Goal: Navigation & Orientation: Find specific page/section

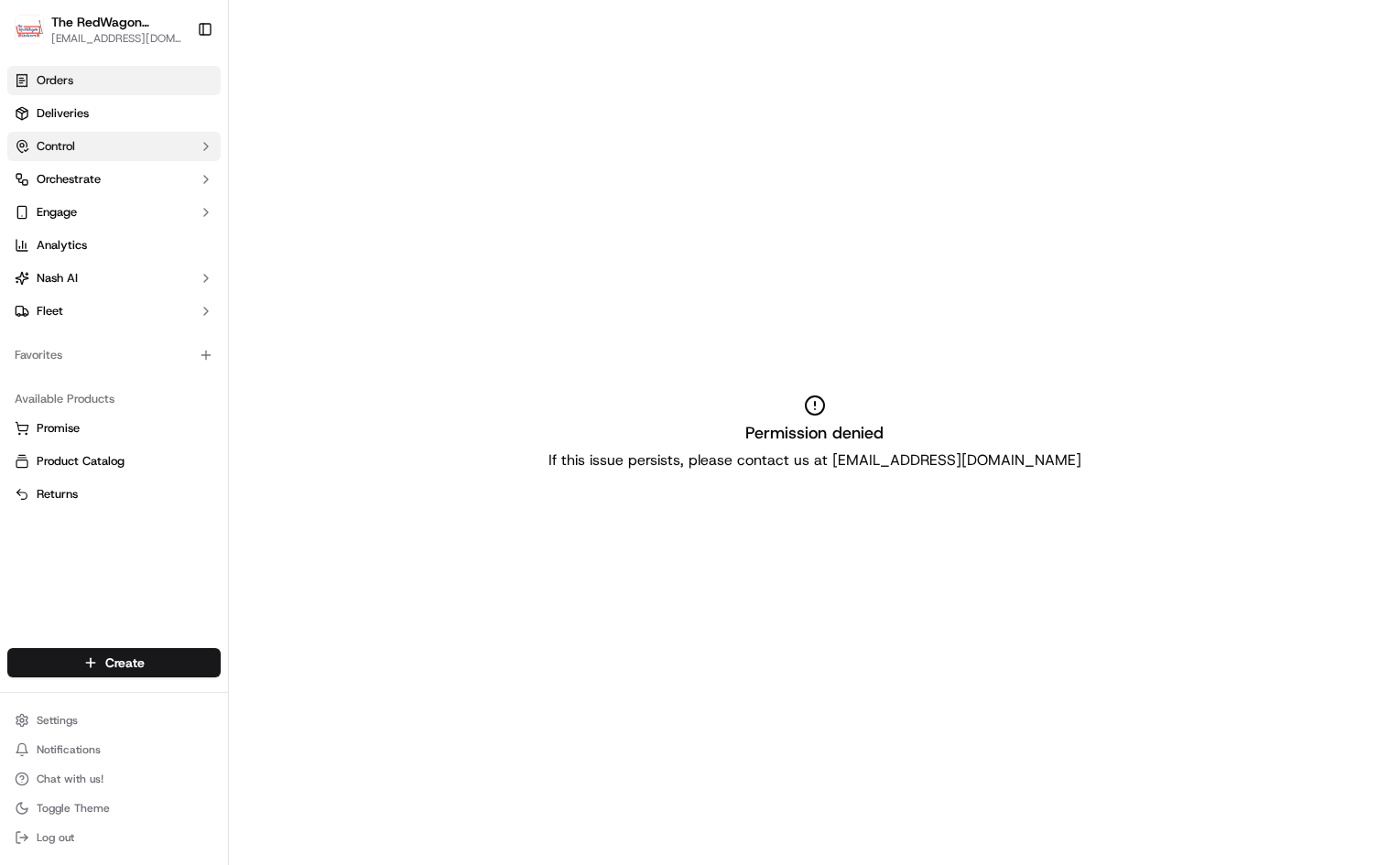
click at [90, 140] on button "Control" at bounding box center [113, 146] width 214 height 29
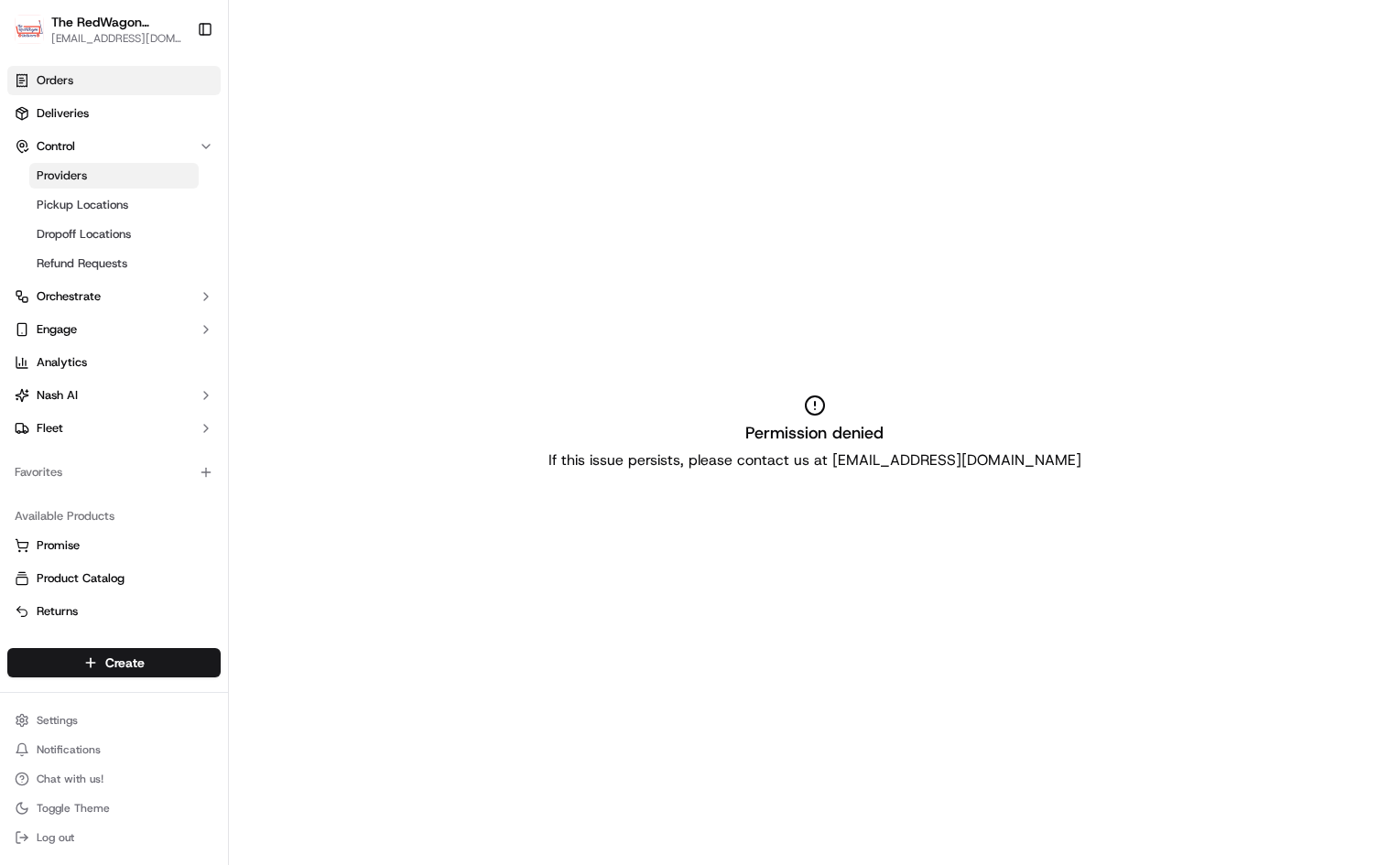
click at [83, 179] on span "Providers" at bounding box center [62, 176] width 51 height 17
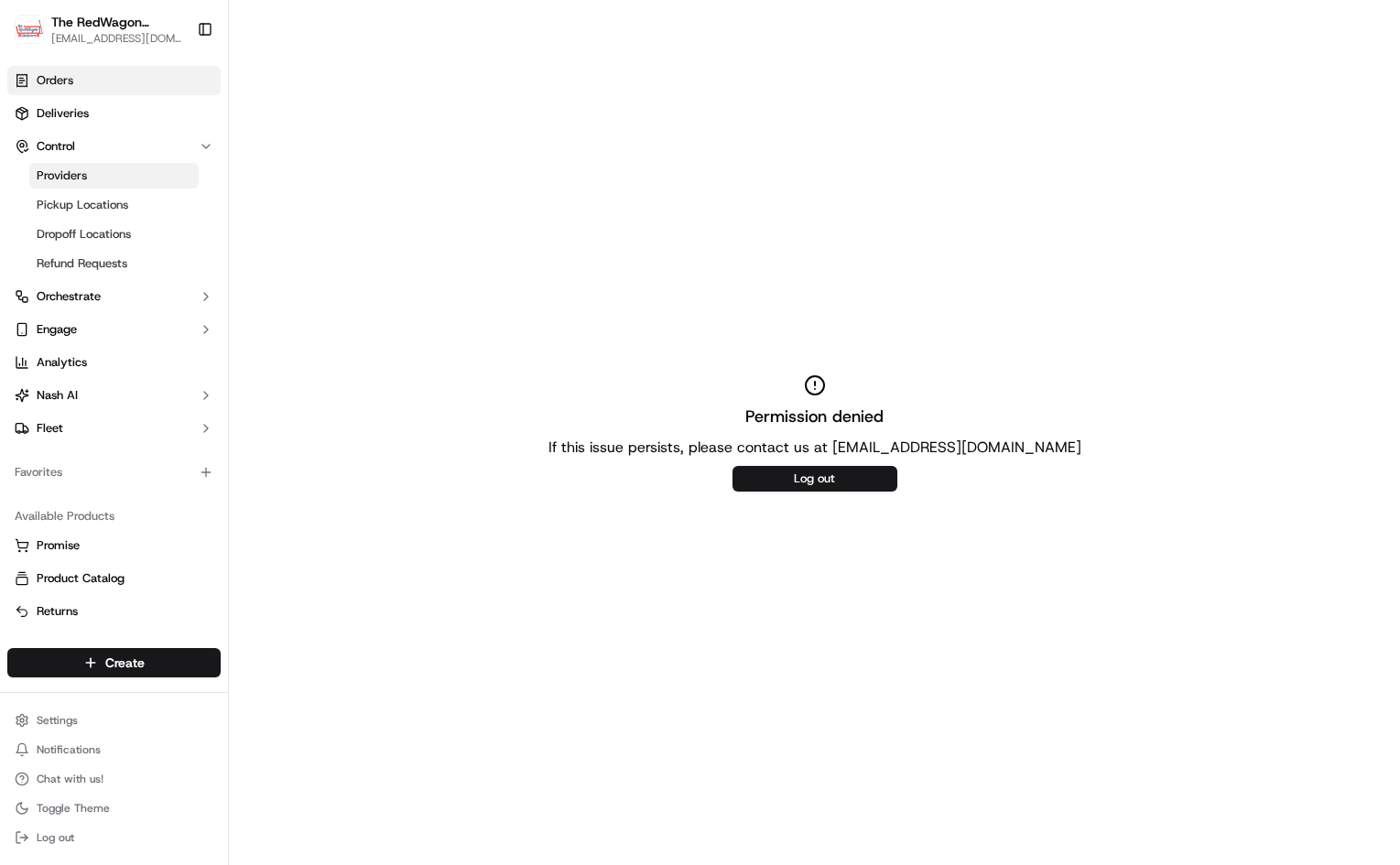
click at [83, 81] on link "Orders" at bounding box center [113, 80] width 214 height 29
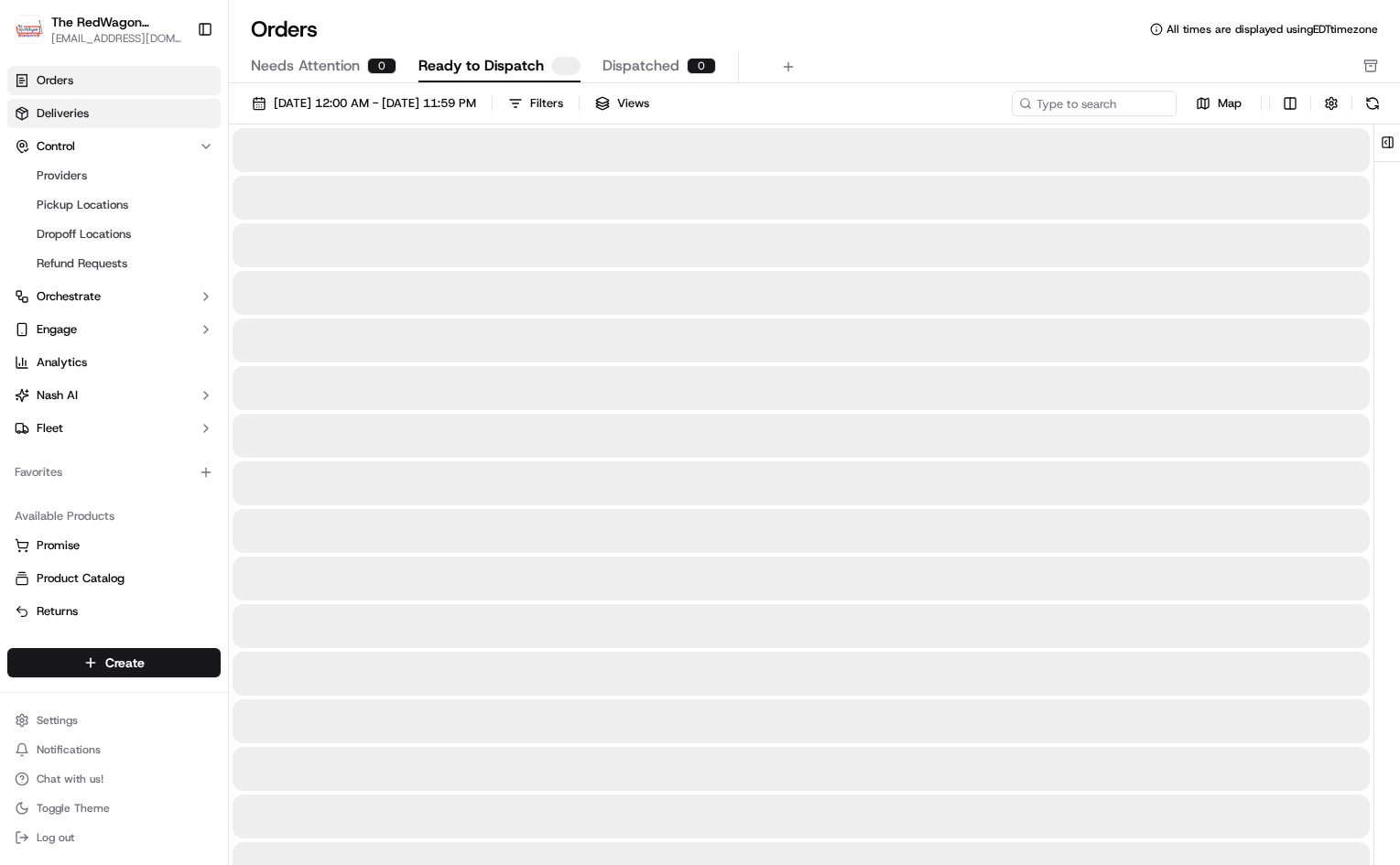
click at [74, 117] on span "Deliveries" at bounding box center [63, 113] width 52 height 17
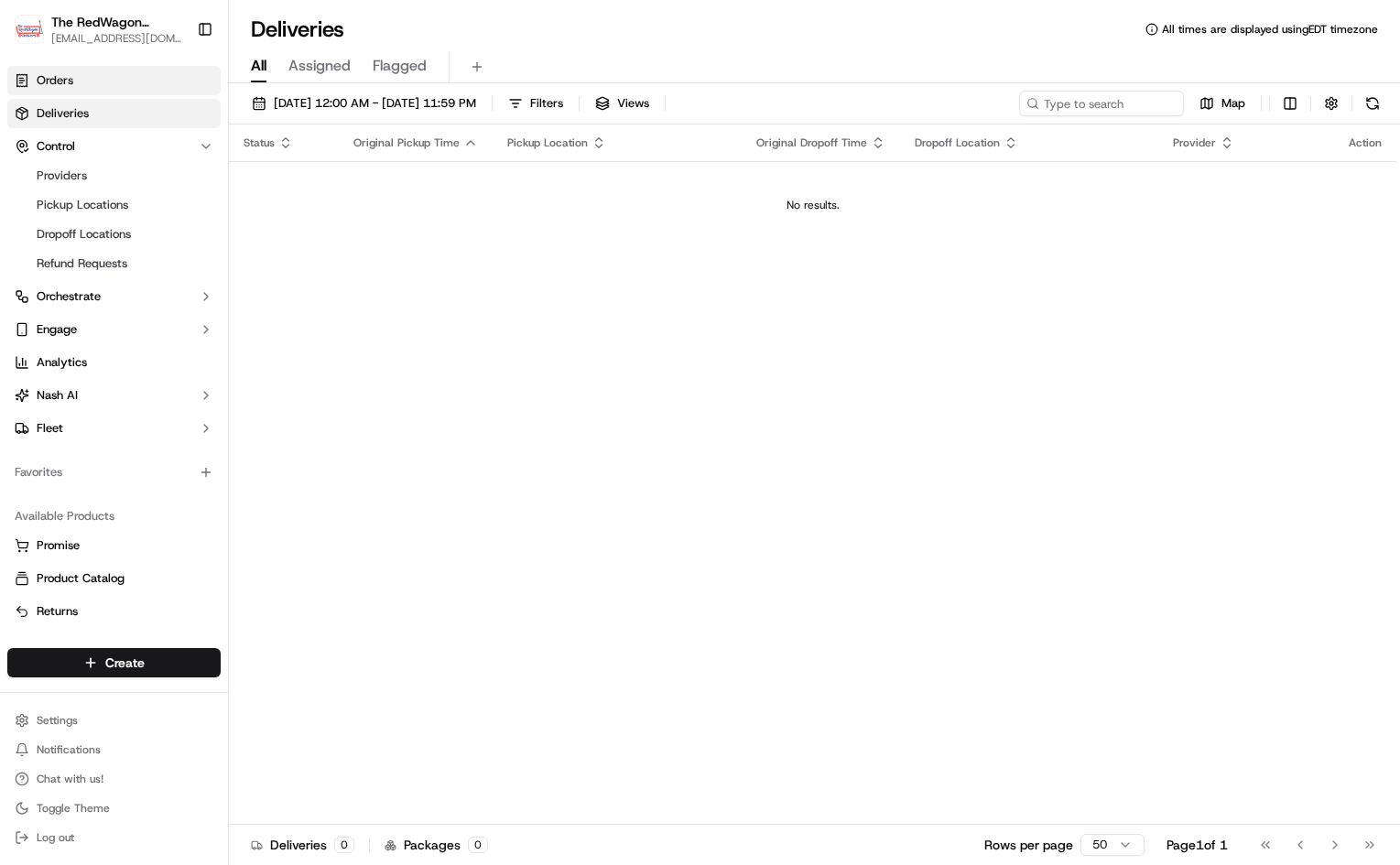
click at [74, 89] on link "Orders" at bounding box center [113, 80] width 214 height 29
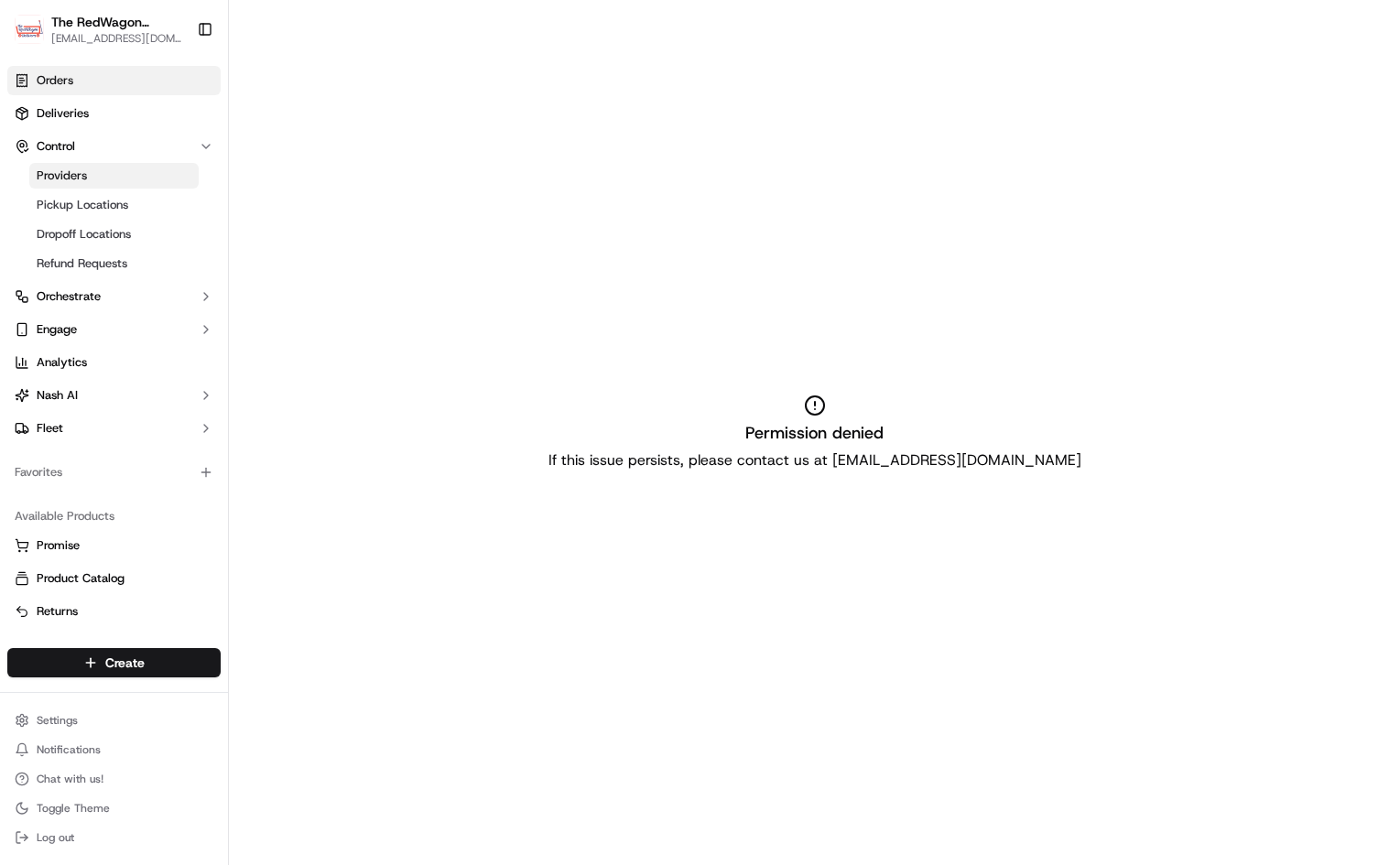
click at [60, 166] on link "Providers" at bounding box center [113, 176] width 169 height 26
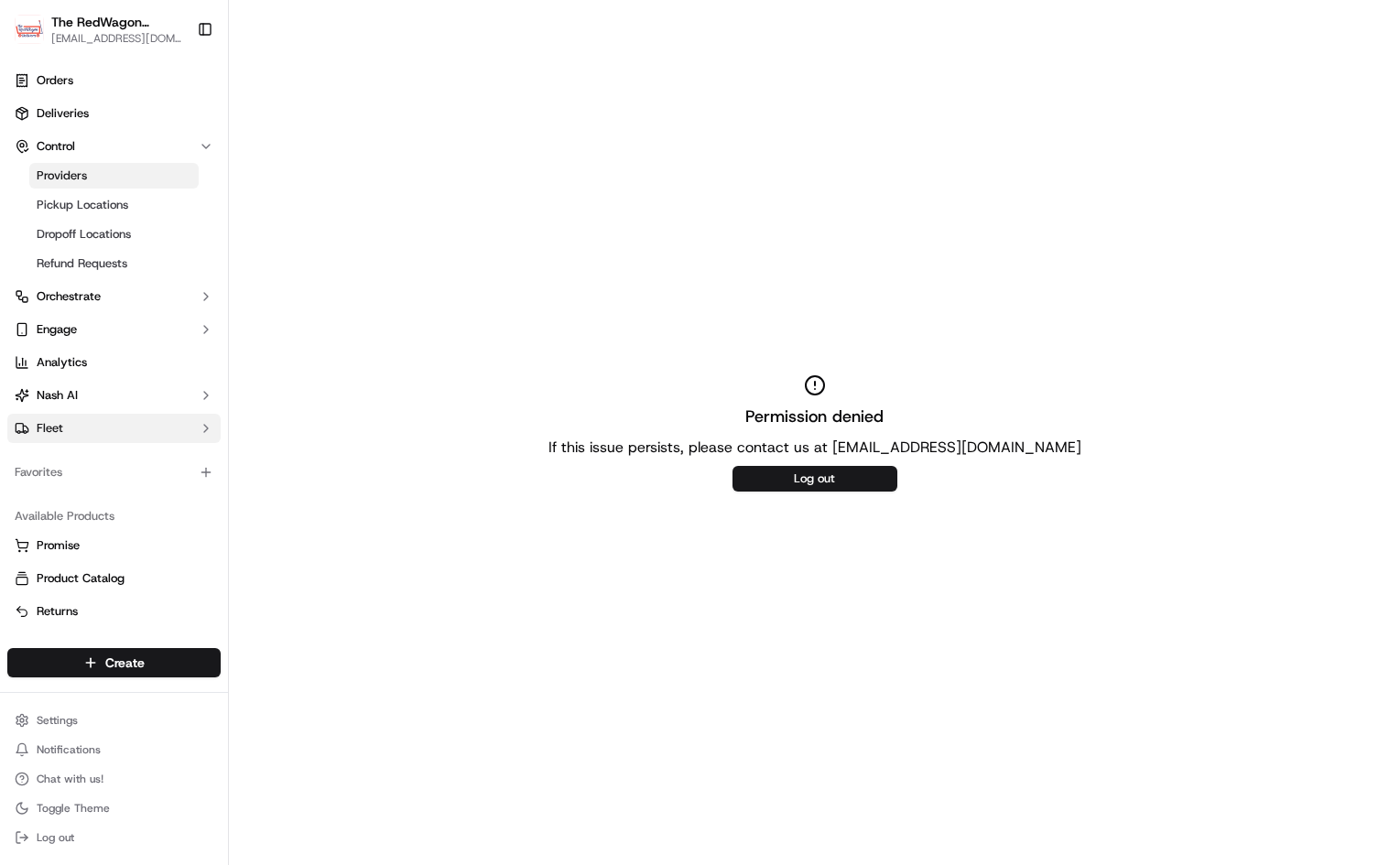
click at [172, 433] on button "Fleet" at bounding box center [113, 428] width 214 height 29
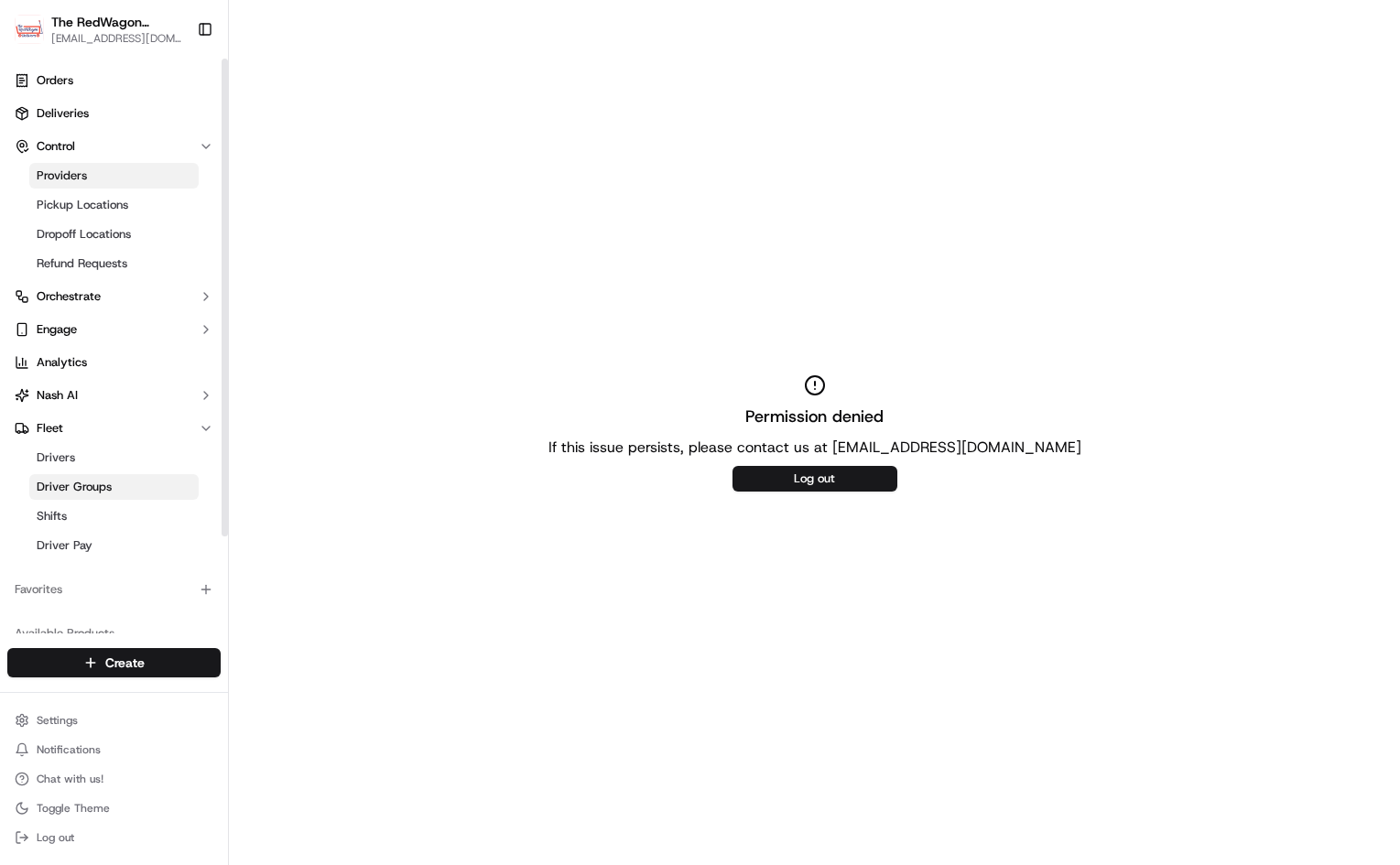
click at [132, 485] on link "Driver Groups" at bounding box center [113, 487] width 169 height 26
click at [78, 515] on link "Shifts" at bounding box center [113, 516] width 169 height 26
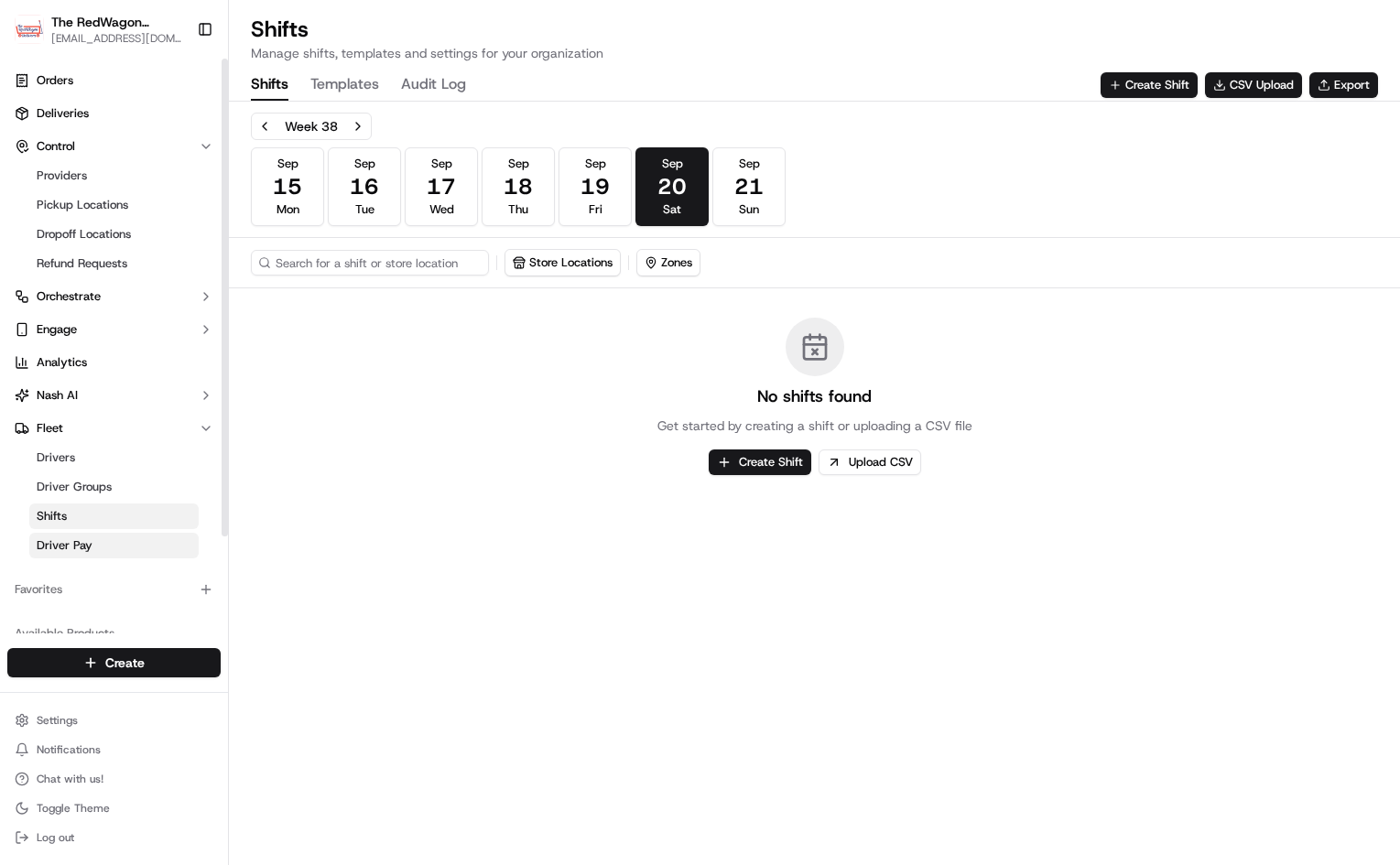
click at [88, 539] on span "Driver Pay" at bounding box center [65, 546] width 56 height 17
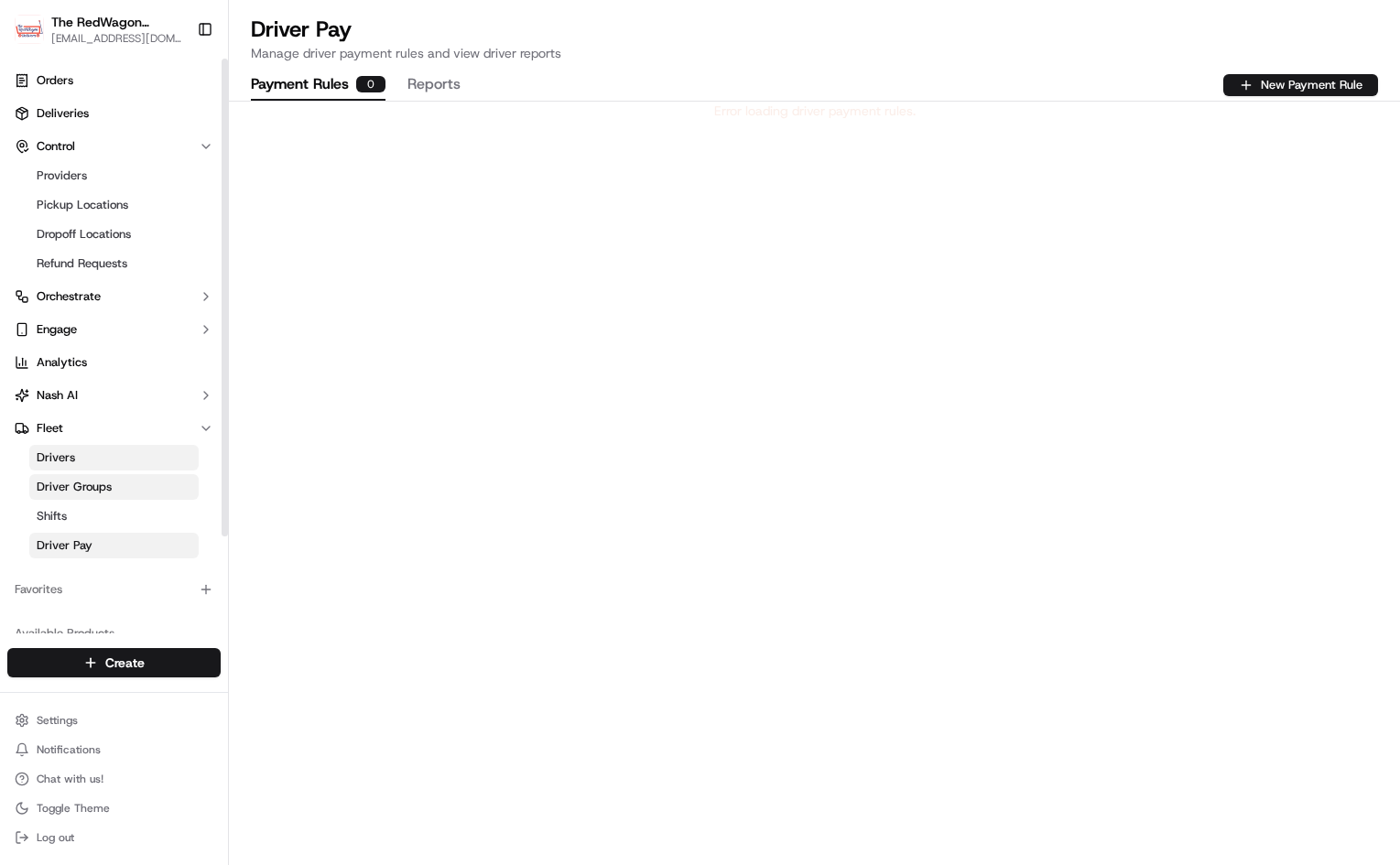
click at [88, 483] on span "Driver Groups" at bounding box center [75, 487] width 76 height 17
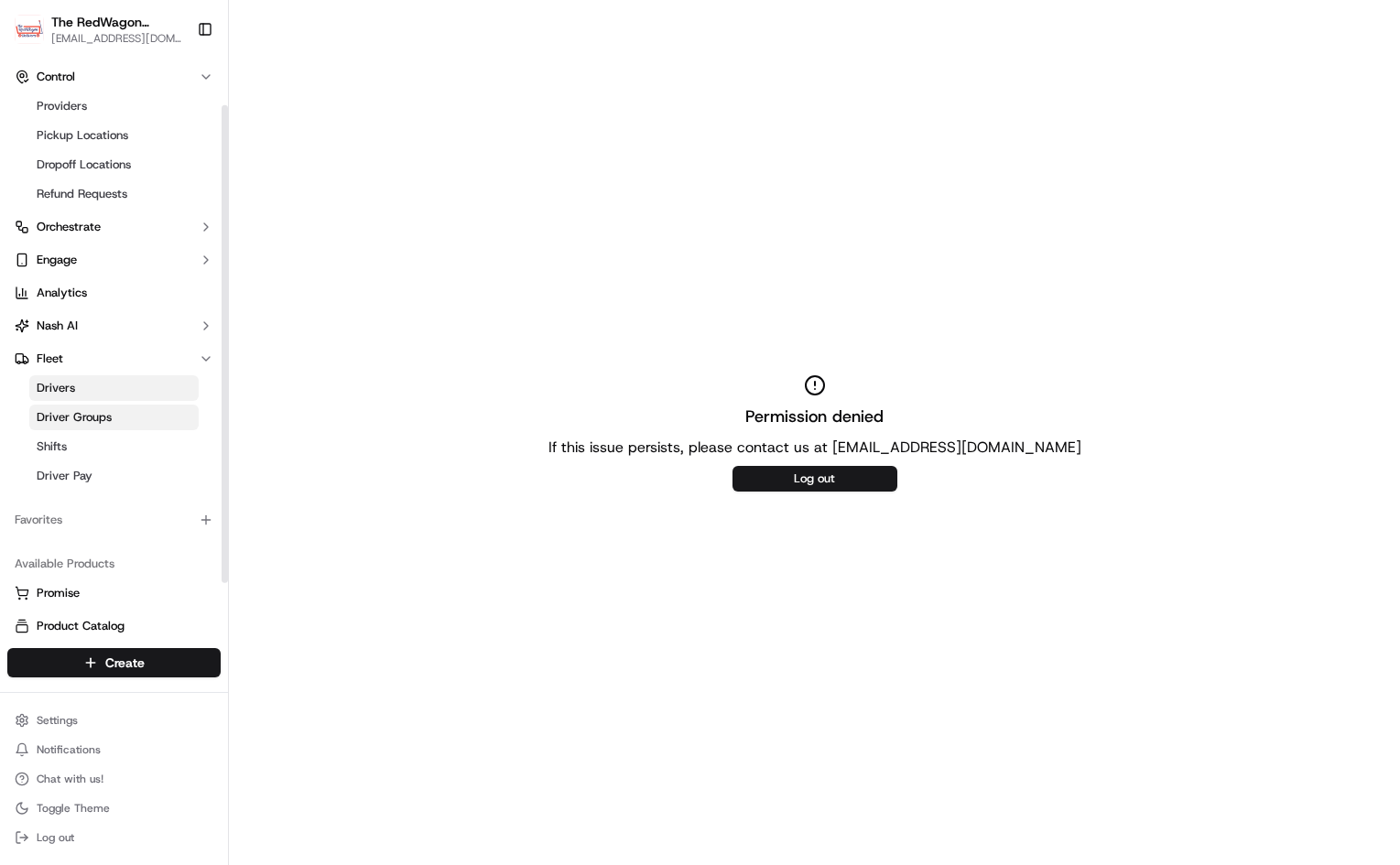
scroll to position [26, 0]
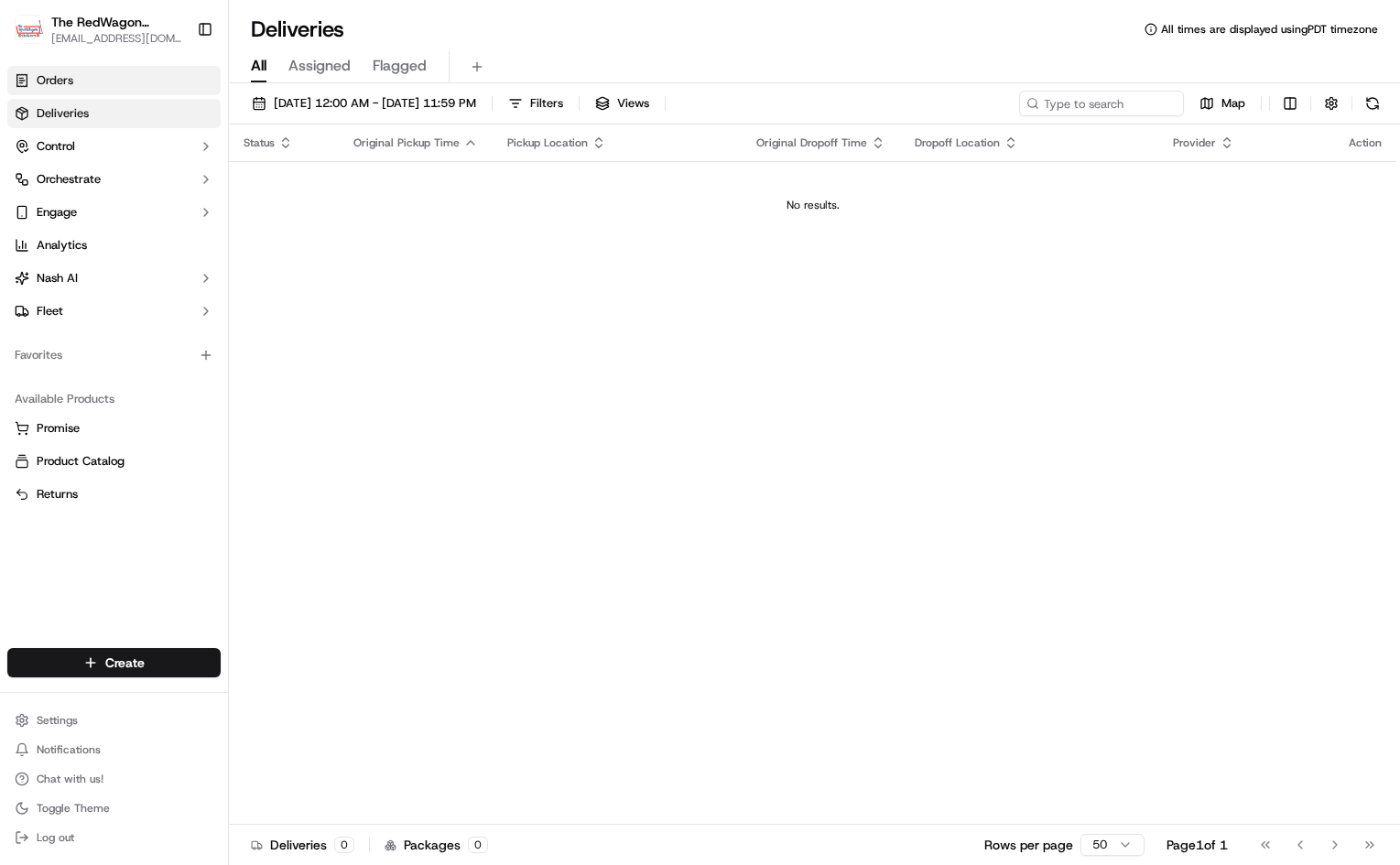
click at [103, 84] on link "Orders" at bounding box center [113, 80] width 214 height 29
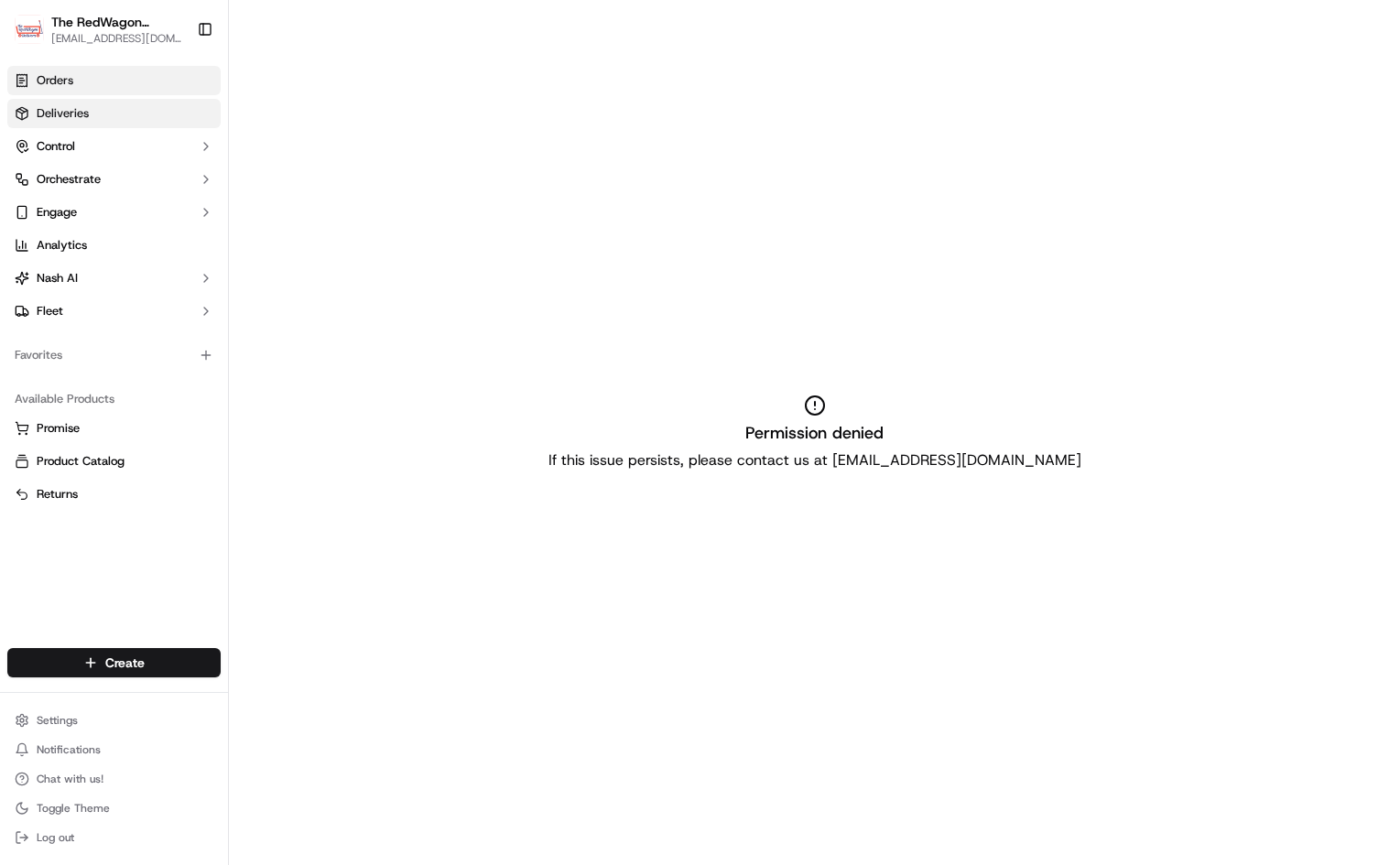
click at [98, 113] on link "Deliveries" at bounding box center [113, 112] width 214 height 29
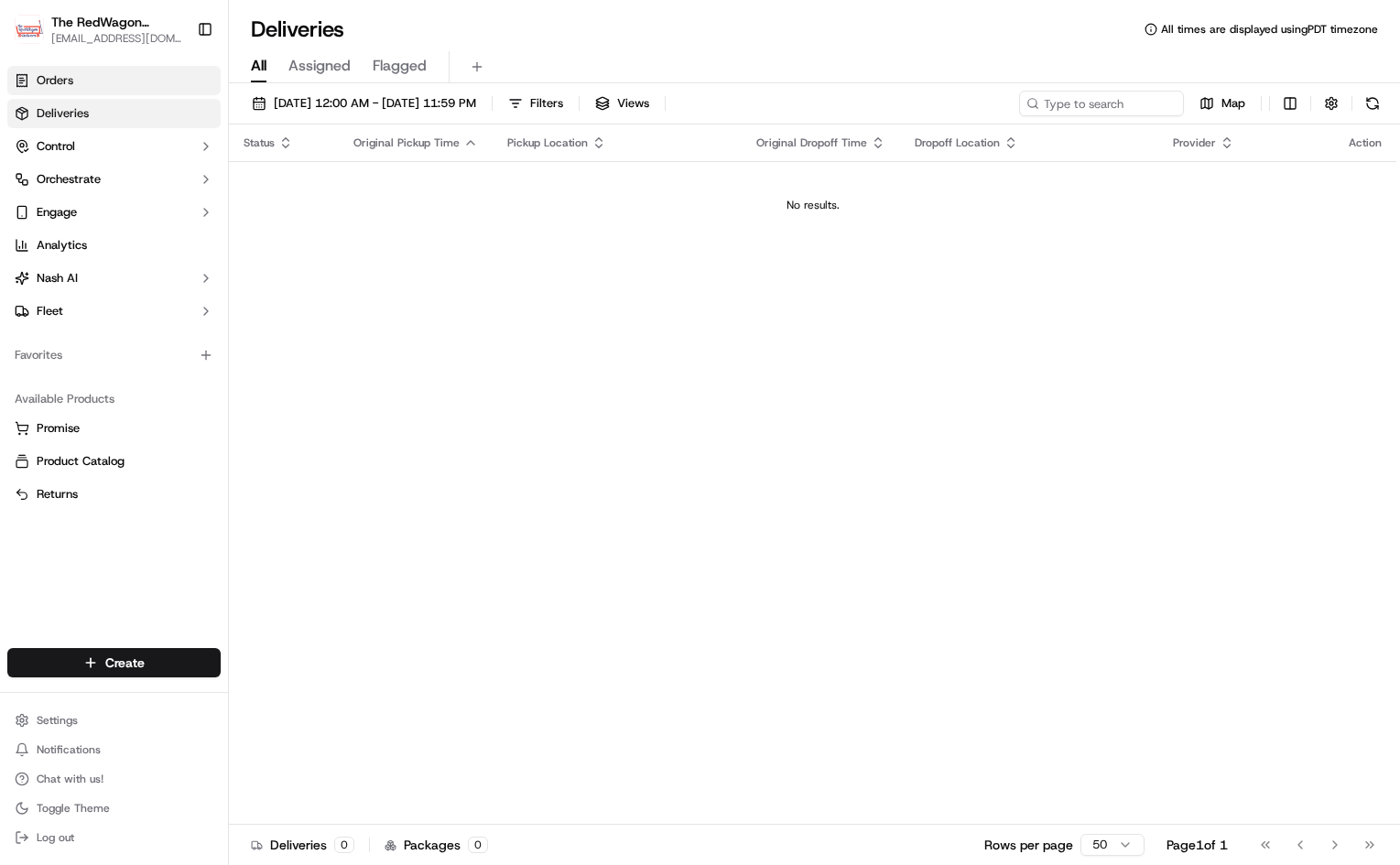
click at [109, 78] on link "Orders" at bounding box center [113, 80] width 214 height 29
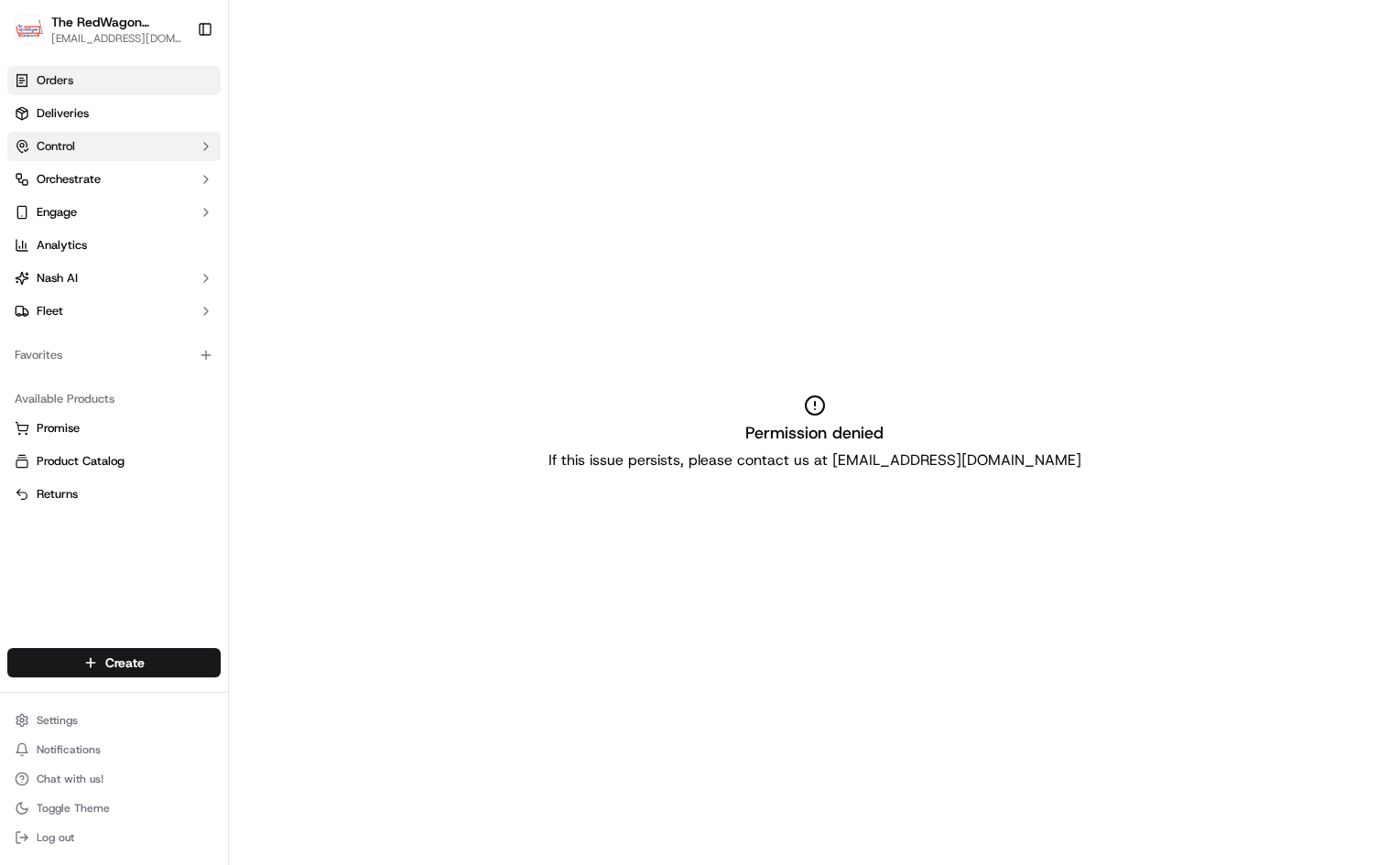
click at [187, 147] on button "Control" at bounding box center [113, 146] width 214 height 29
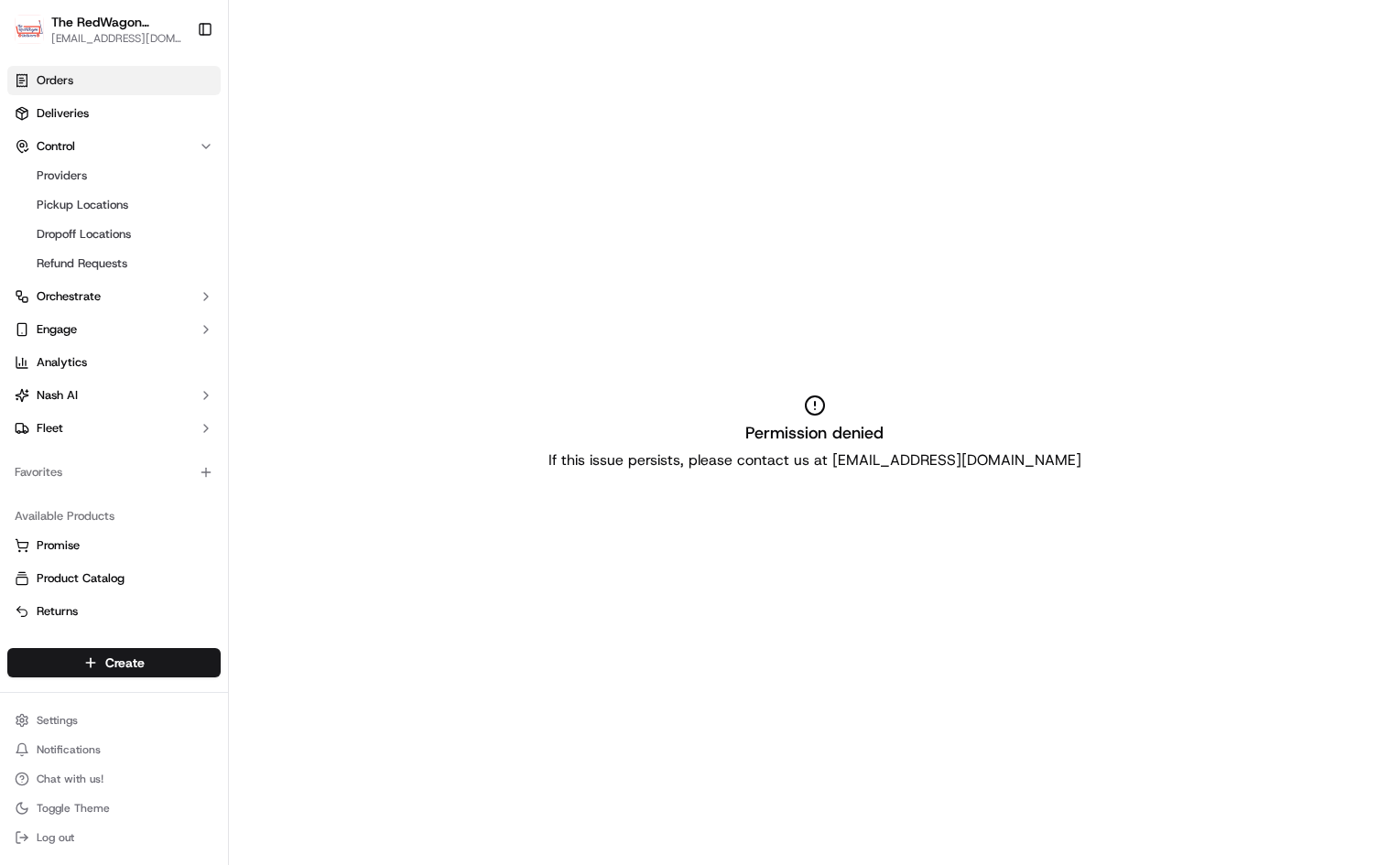
click at [259, 156] on div "Permission denied If this issue persists, please contact us at [EMAIL_ADDRESS][…" at bounding box center [814, 432] width 1171 height 865
click at [256, 210] on div "Permission denied If this issue persists, please contact us at [EMAIL_ADDRESS][…" at bounding box center [814, 432] width 1171 height 865
